Goal: Transaction & Acquisition: Purchase product/service

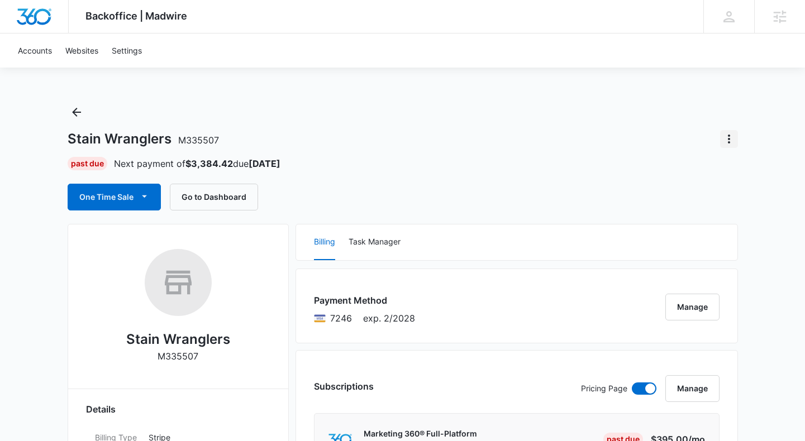
click at [730, 137] on icon "Actions" at bounding box center [729, 138] width 13 height 13
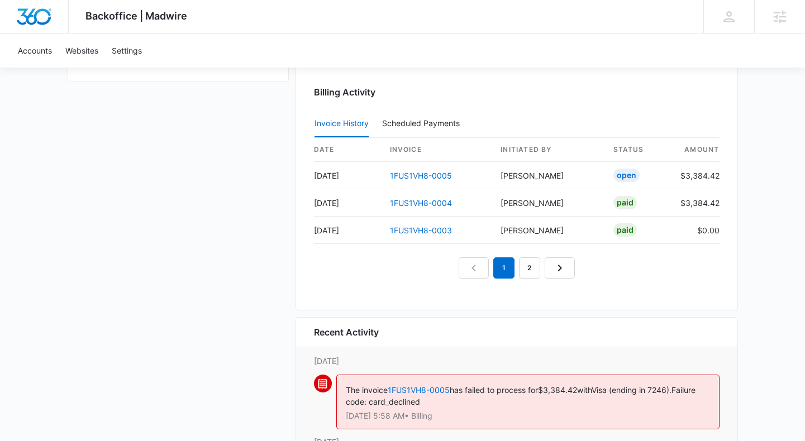
scroll to position [1157, 0]
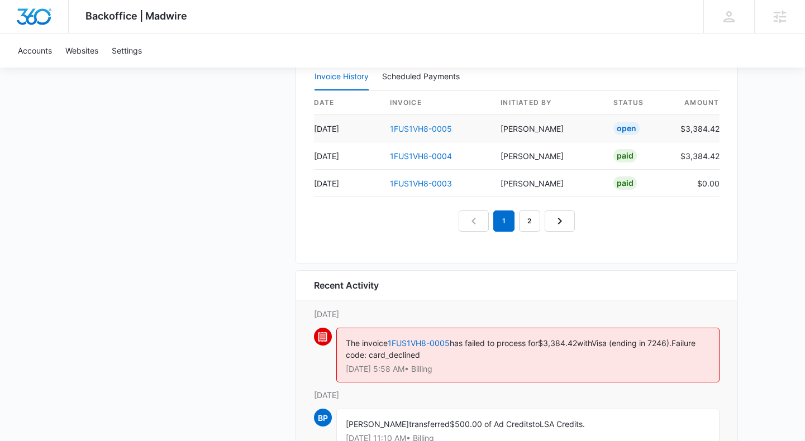
click at [419, 127] on link "1FUS1VH8-0005" at bounding box center [421, 128] width 62 height 9
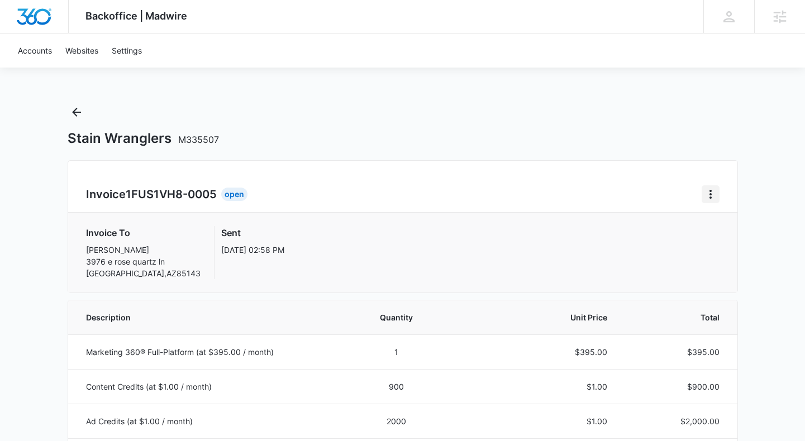
click at [705, 197] on icon "Home" at bounding box center [710, 194] width 13 height 13
click at [669, 243] on div "Retry Payment" at bounding box center [660, 243] width 65 height 8
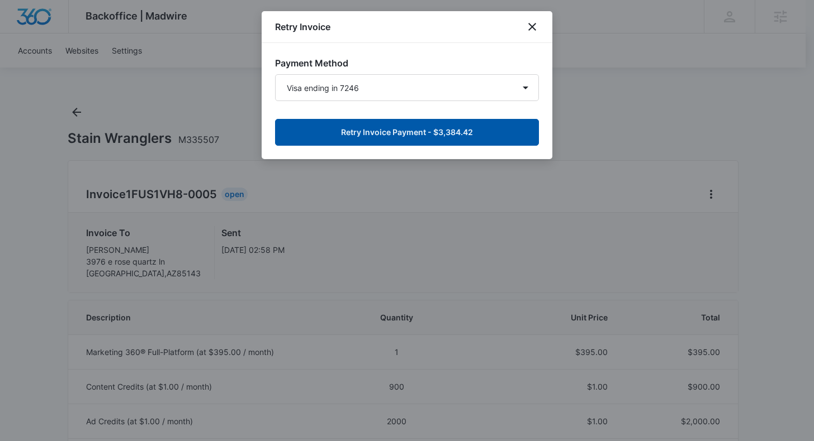
click at [443, 132] on button "Retry Invoice Payment - $3,384.42" at bounding box center [407, 132] width 264 height 27
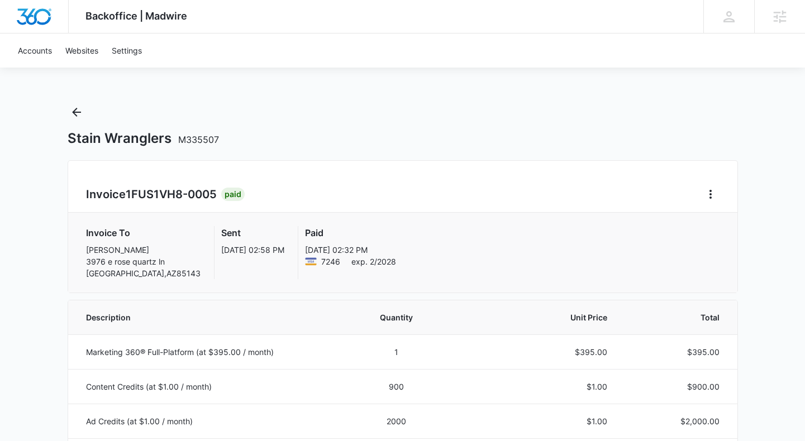
scroll to position [317, 0]
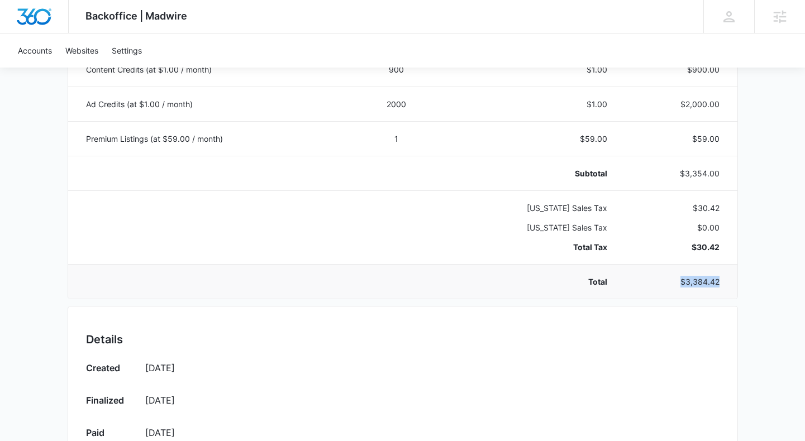
drag, startPoint x: 679, startPoint y: 284, endPoint x: 721, endPoint y: 287, distance: 41.4
click at [721, 287] on td "$3,384.42" at bounding box center [679, 281] width 116 height 35
copy p "$3,384.42"
